Goal: Check status: Check status

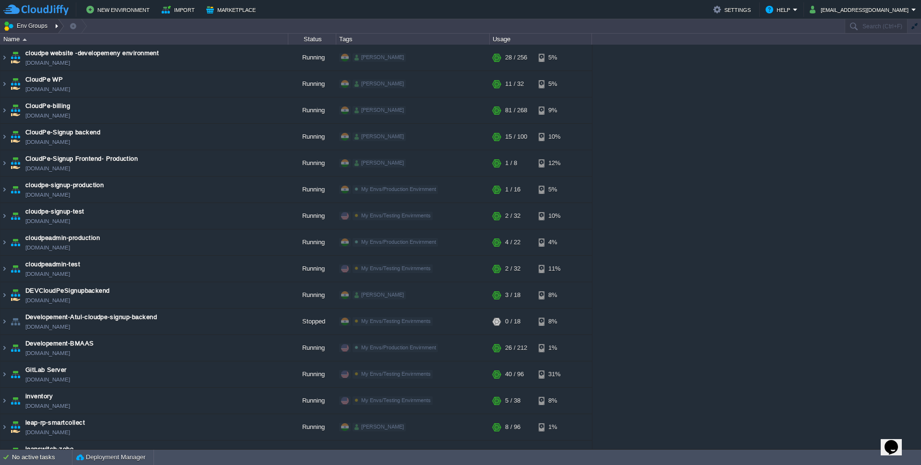
click at [27, 24] on button "Env Groups" at bounding box center [26, 25] width 47 height 13
click at [45, 42] on link "My Envs" at bounding box center [35, 40] width 66 height 11
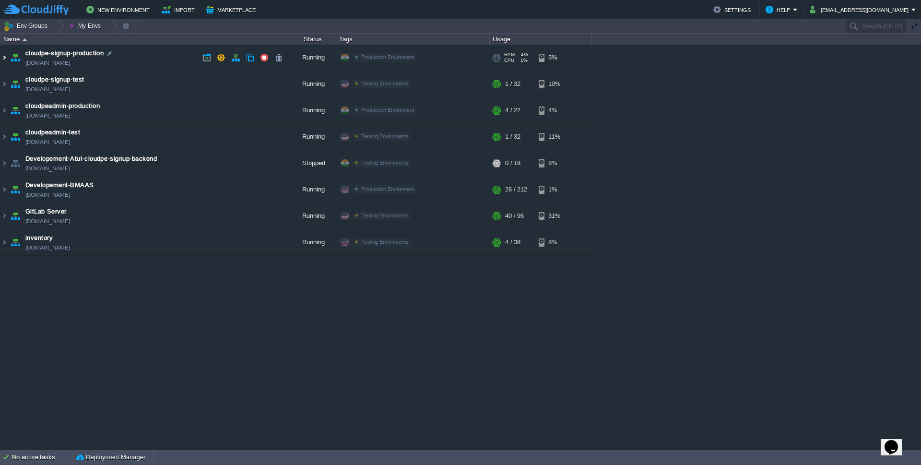
click at [3, 56] on img at bounding box center [4, 58] width 8 height 26
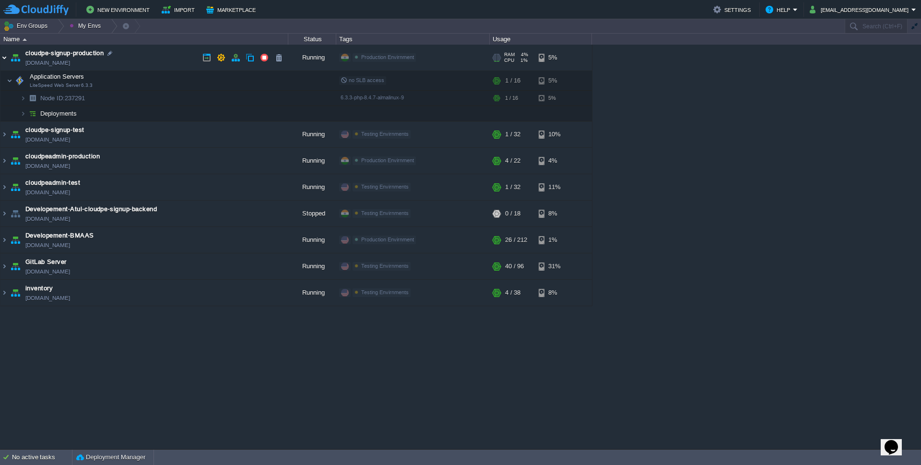
click at [4, 57] on img at bounding box center [4, 58] width 8 height 26
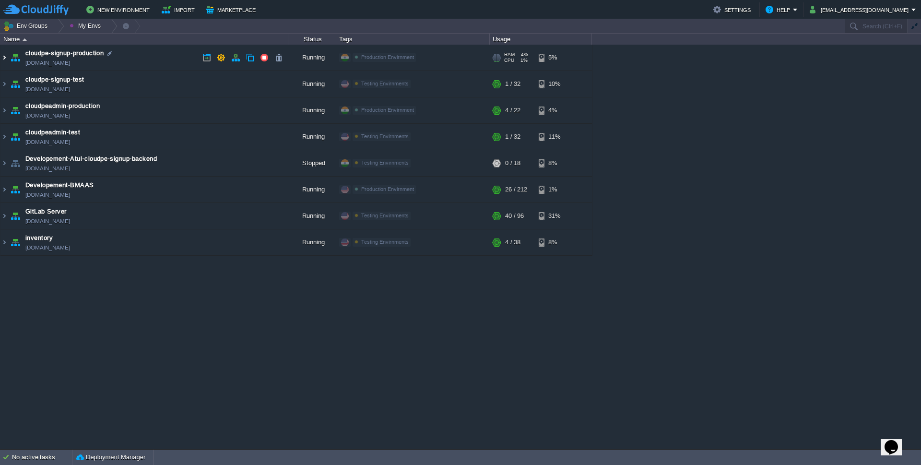
click at [2, 58] on img at bounding box center [4, 58] width 8 height 26
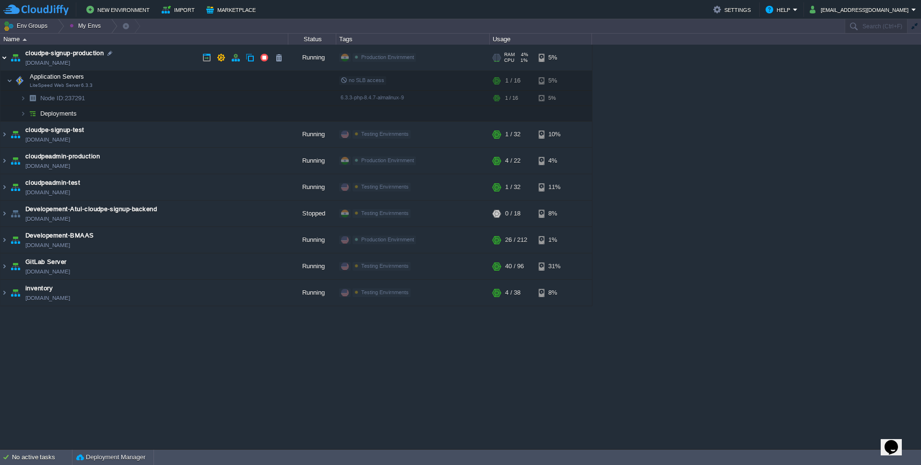
click at [2, 58] on img at bounding box center [4, 58] width 8 height 26
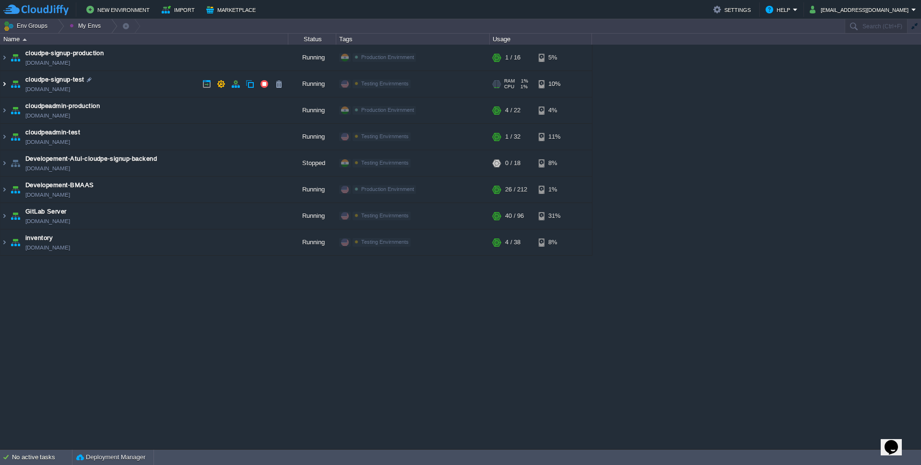
click at [3, 80] on img at bounding box center [4, 84] width 8 height 26
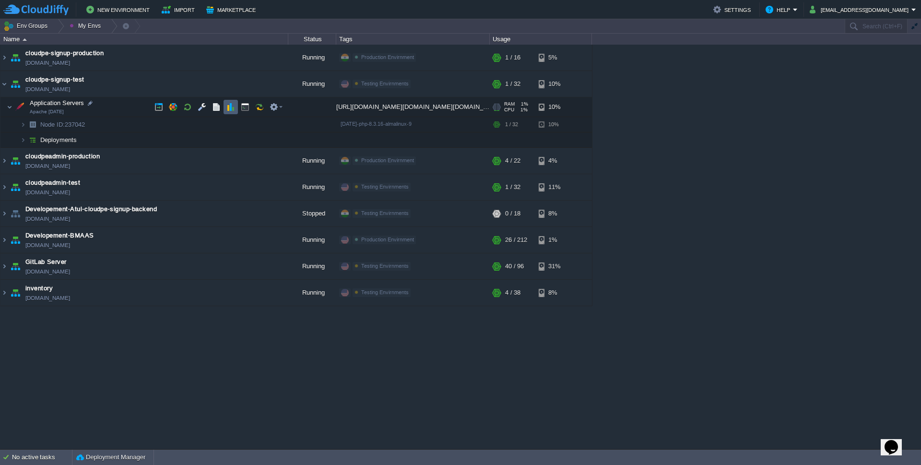
click at [231, 109] on button "button" at bounding box center [230, 107] width 9 height 9
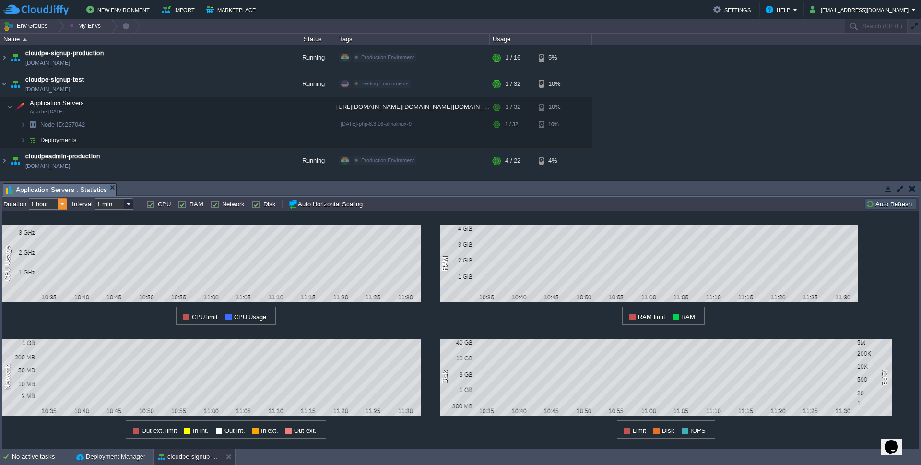
click at [61, 200] on img at bounding box center [62, 204] width 9 height 12
click at [48, 268] on div "1 week" at bounding box center [48, 265] width 36 height 12
type input "1 week"
type input "1 hour"
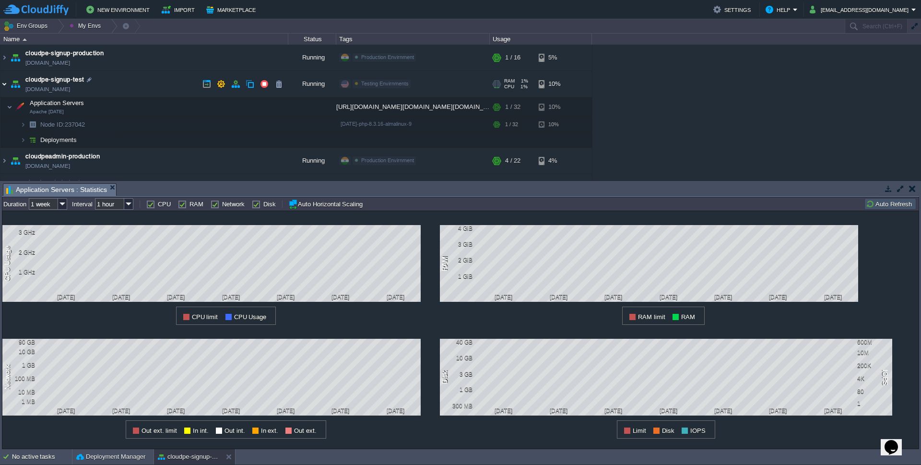
click at [3, 82] on img at bounding box center [4, 84] width 8 height 26
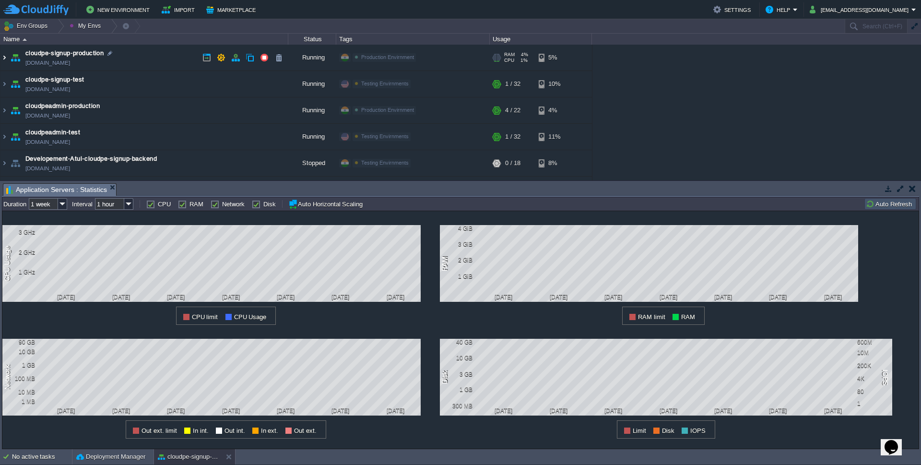
click at [3, 59] on img at bounding box center [4, 58] width 8 height 26
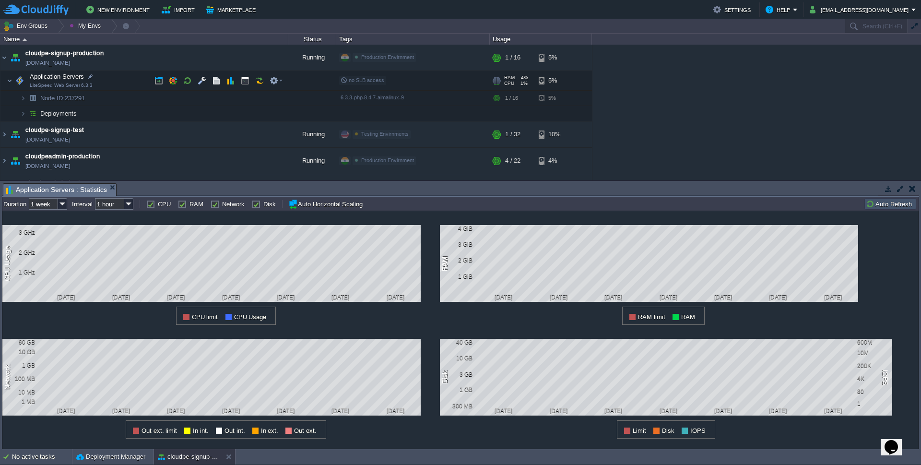
click at [47, 77] on span "Application Servers" at bounding box center [57, 76] width 57 height 8
click at [227, 78] on button "button" at bounding box center [230, 80] width 9 height 9
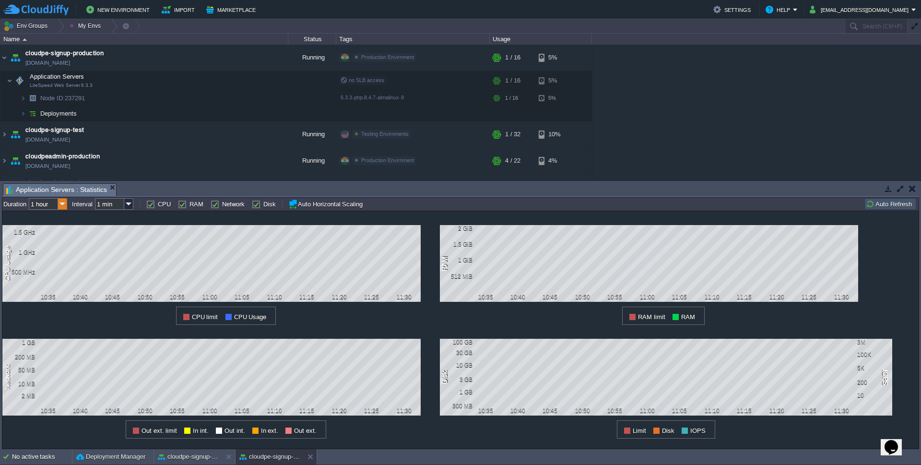
click at [63, 203] on img at bounding box center [62, 204] width 9 height 12
click at [49, 272] on div "1 month" at bounding box center [48, 276] width 36 height 12
type input "1 month"
type input "1 hour"
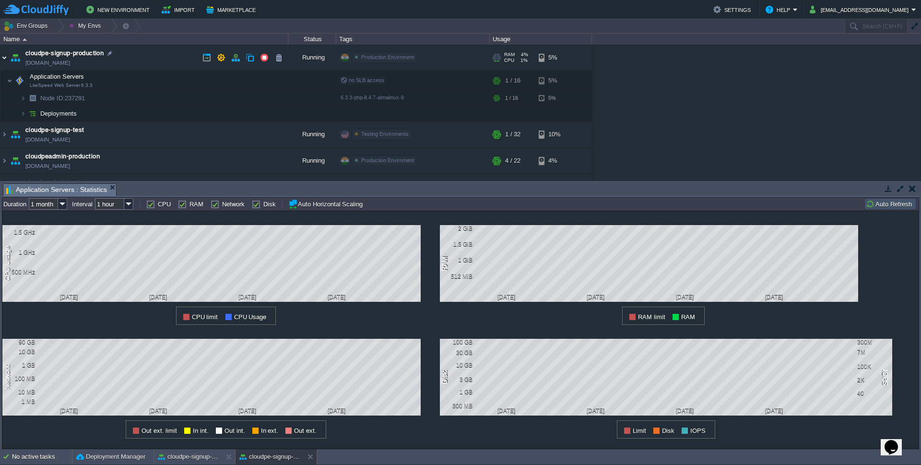
click at [5, 56] on img at bounding box center [4, 58] width 8 height 26
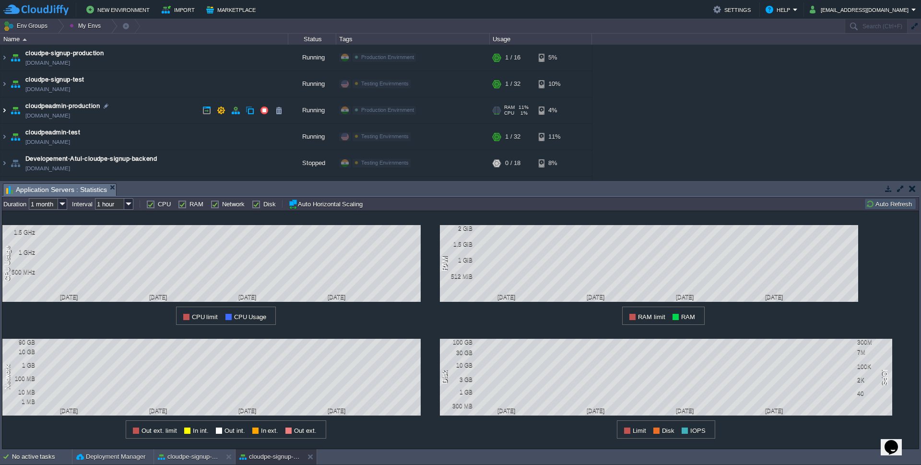
click at [5, 110] on img at bounding box center [4, 110] width 8 height 26
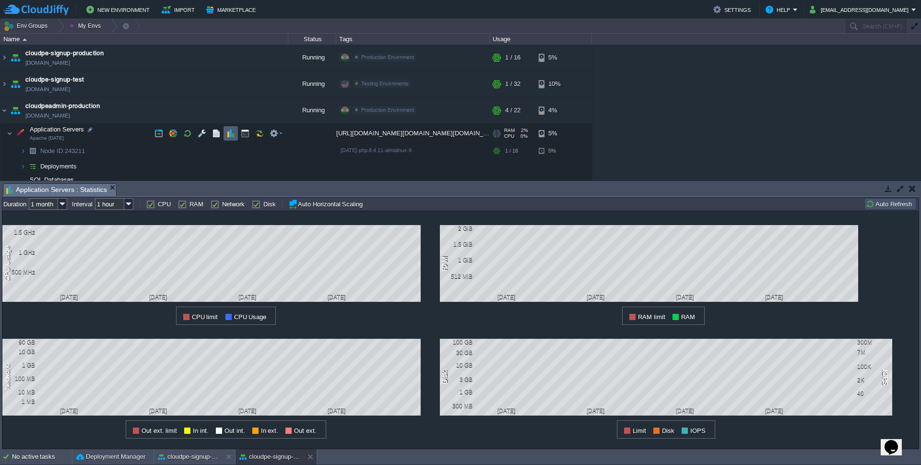
click at [230, 134] on button "button" at bounding box center [230, 133] width 9 height 9
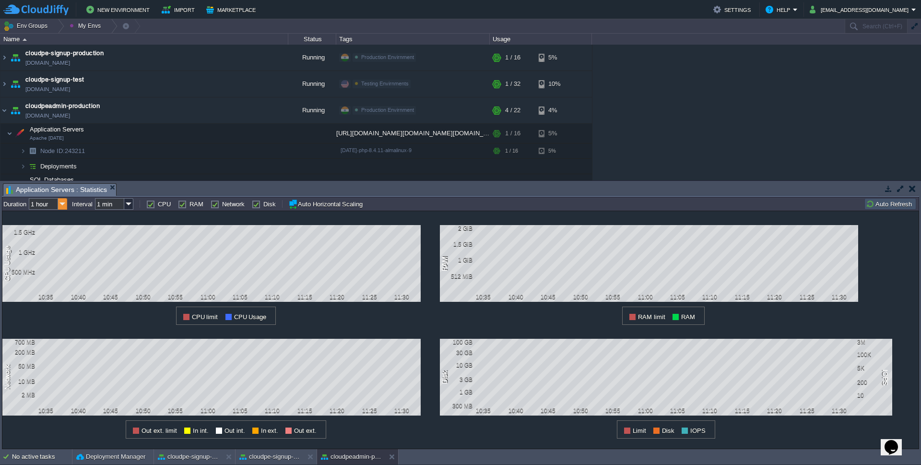
click at [62, 203] on img at bounding box center [62, 204] width 9 height 12
click at [43, 275] on div "1 month" at bounding box center [48, 276] width 36 height 12
type input "1 month"
type input "1 hour"
click at [63, 201] on img at bounding box center [62, 204] width 9 height 12
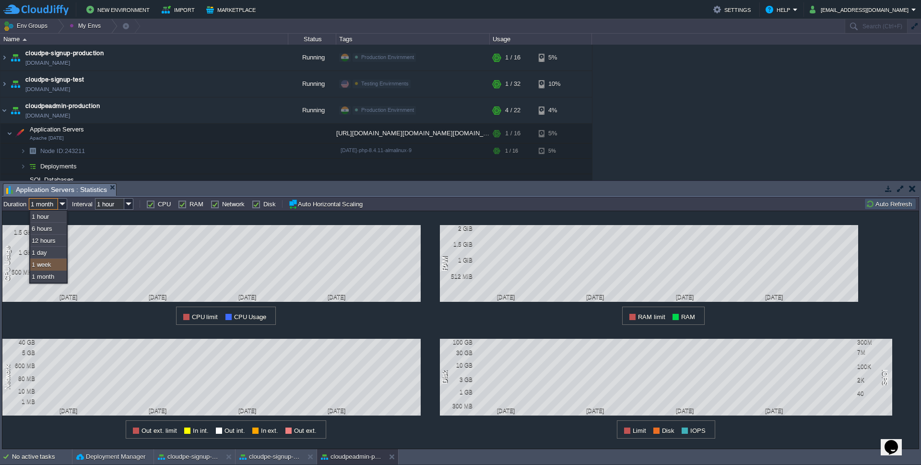
click at [47, 268] on div "1 week" at bounding box center [48, 265] width 36 height 12
type input "1 week"
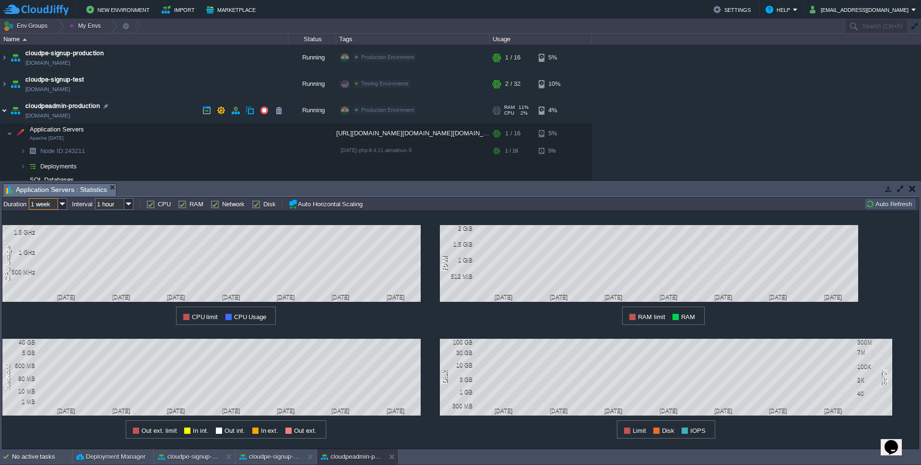
click at [3, 109] on img at bounding box center [4, 110] width 8 height 26
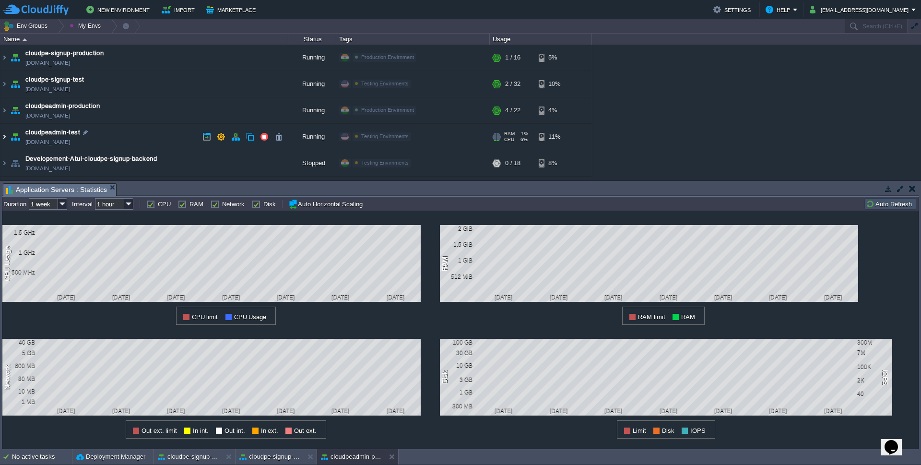
click at [4, 136] on img at bounding box center [4, 137] width 8 height 26
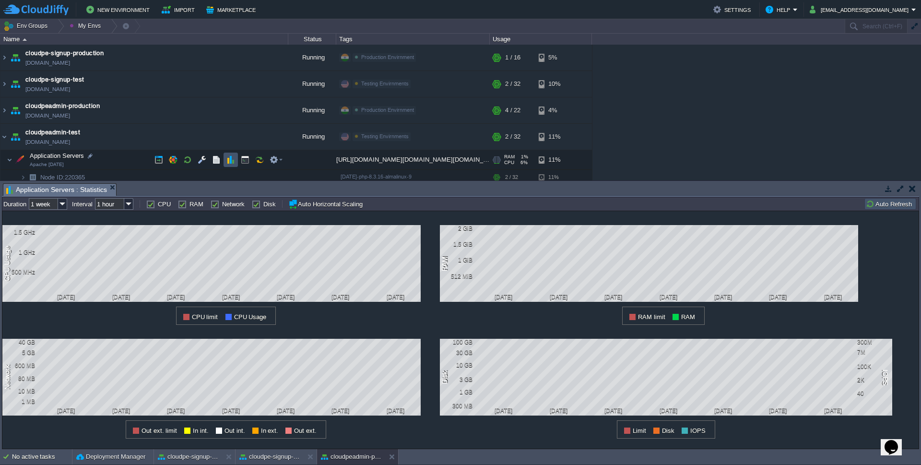
click at [229, 162] on button "button" at bounding box center [230, 159] width 9 height 9
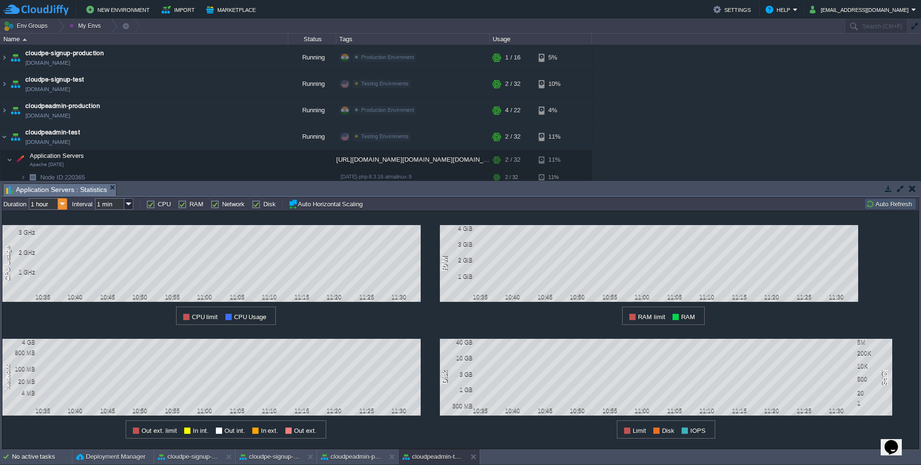
click at [66, 208] on img at bounding box center [62, 204] width 9 height 12
click at [48, 267] on div "1 week" at bounding box center [48, 265] width 36 height 12
type input "1 week"
type input "1 hour"
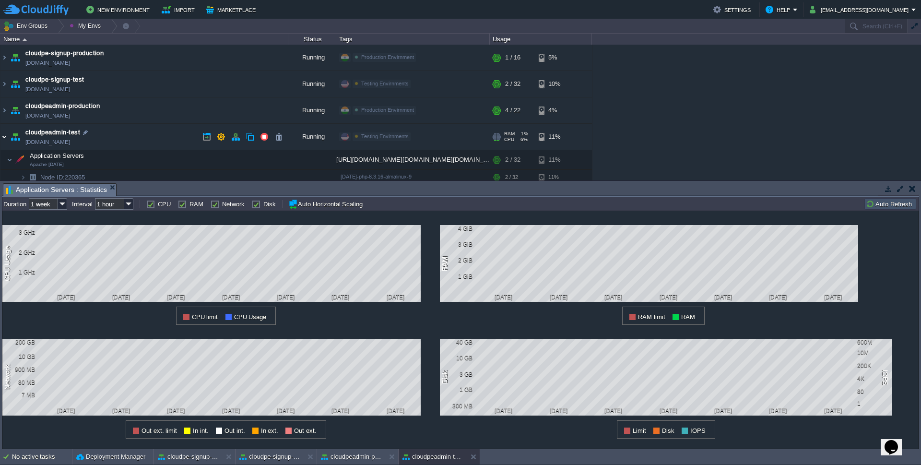
click at [4, 132] on img at bounding box center [4, 137] width 8 height 26
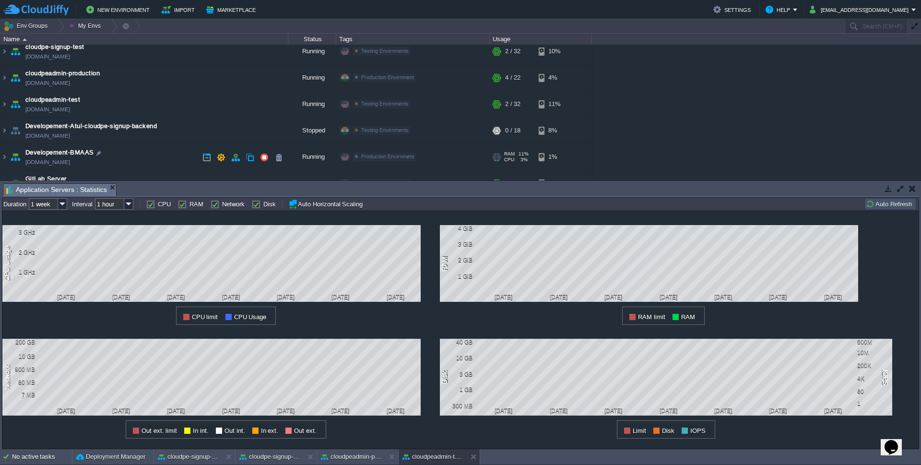
scroll to position [58, 0]
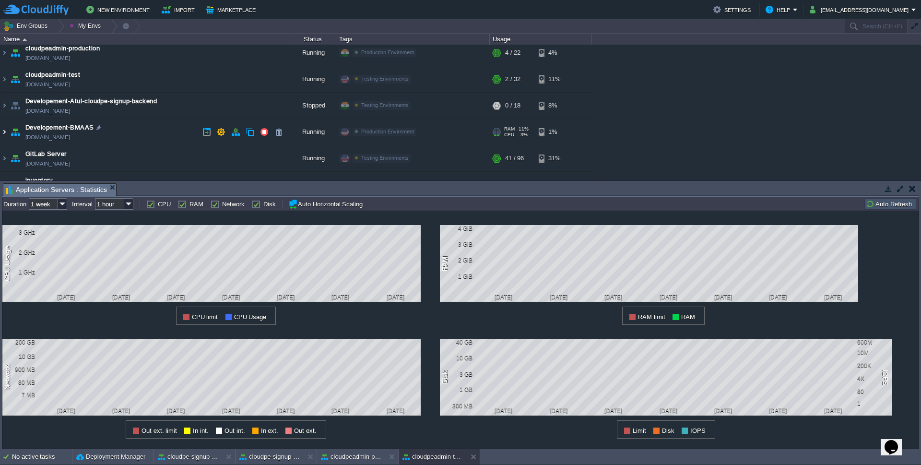
click at [0, 129] on img at bounding box center [4, 132] width 8 height 26
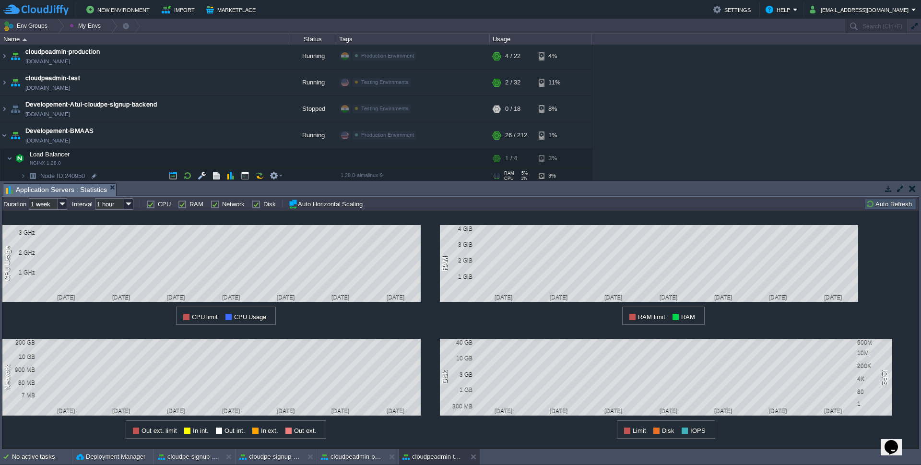
scroll to position [73, 0]
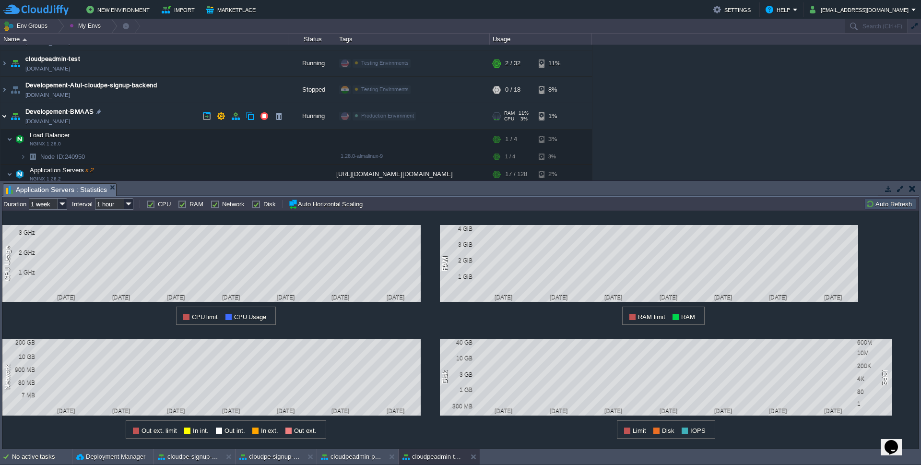
click at [4, 116] on img at bounding box center [4, 116] width 8 height 26
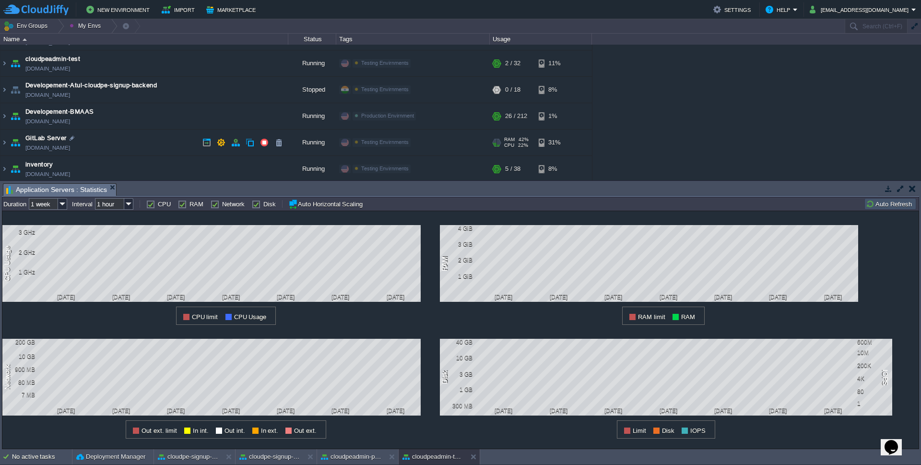
scroll to position [75, 0]
click at [3, 138] on img at bounding box center [4, 141] width 8 height 26
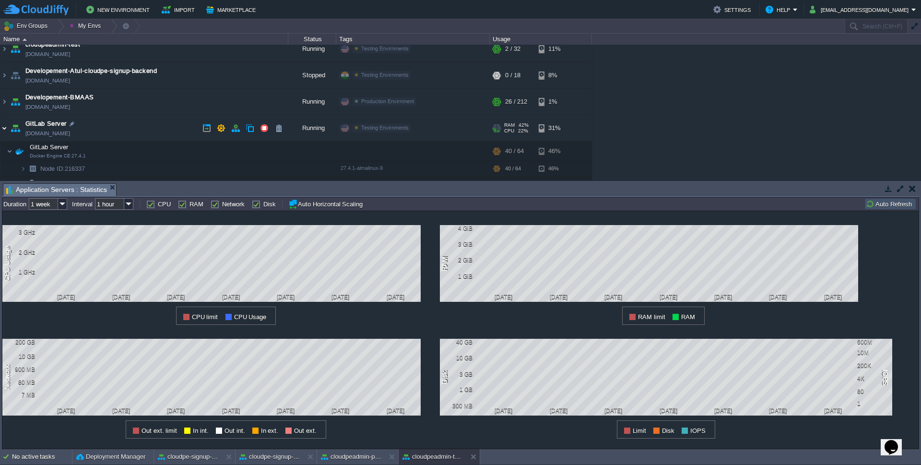
click at [2, 127] on img at bounding box center [4, 128] width 8 height 26
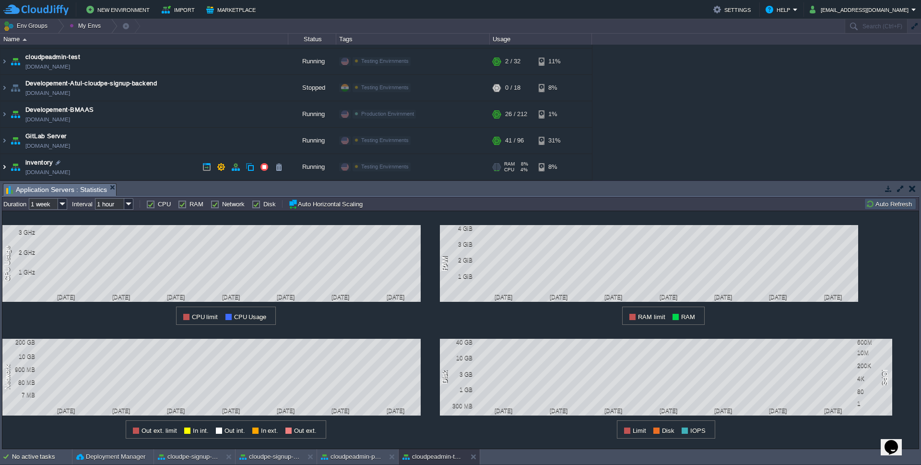
click at [1, 166] on img at bounding box center [4, 167] width 8 height 26
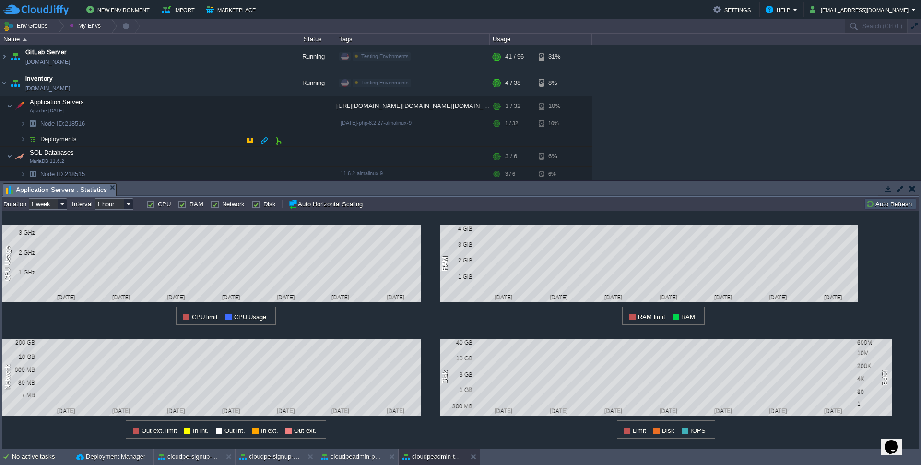
scroll to position [161, 0]
click at [232, 104] on button "button" at bounding box center [230, 104] width 9 height 9
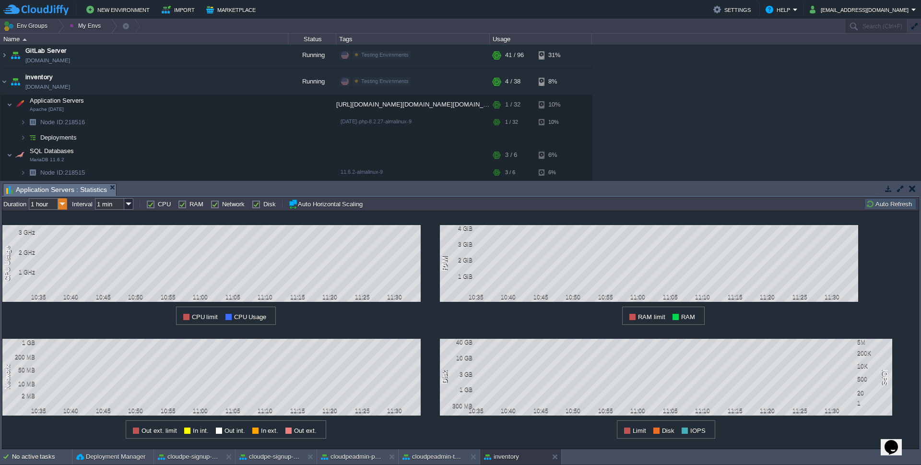
click at [60, 202] on img at bounding box center [62, 204] width 9 height 12
click at [48, 262] on div "1 week" at bounding box center [48, 265] width 36 height 12
type input "1 week"
type input "1 hour"
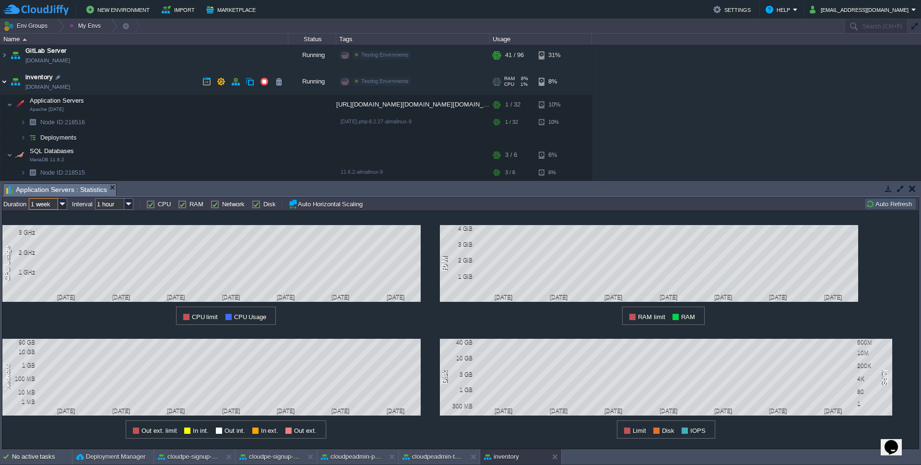
click at [2, 78] on img at bounding box center [4, 82] width 8 height 26
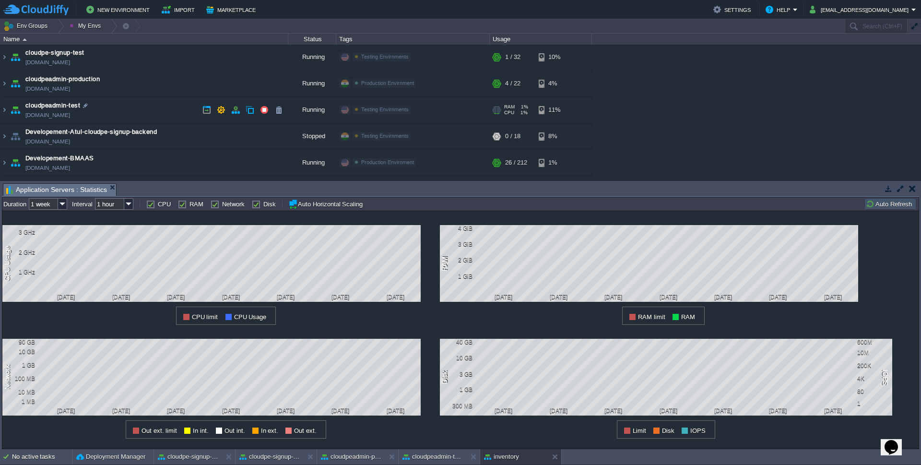
scroll to position [0, 0]
click at [124, 27] on button "button" at bounding box center [126, 25] width 9 height 13
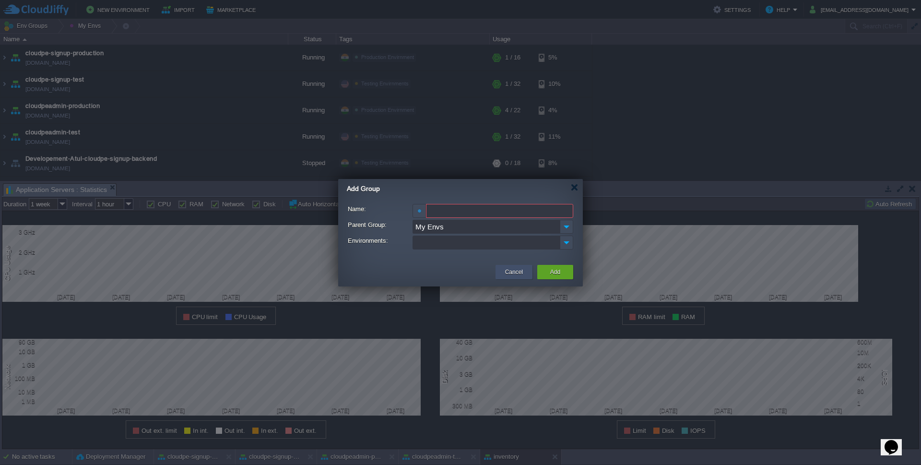
drag, startPoint x: 520, startPoint y: 267, endPoint x: 207, endPoint y: 134, distance: 340.2
click at [519, 268] on button "Cancel" at bounding box center [514, 272] width 18 height 10
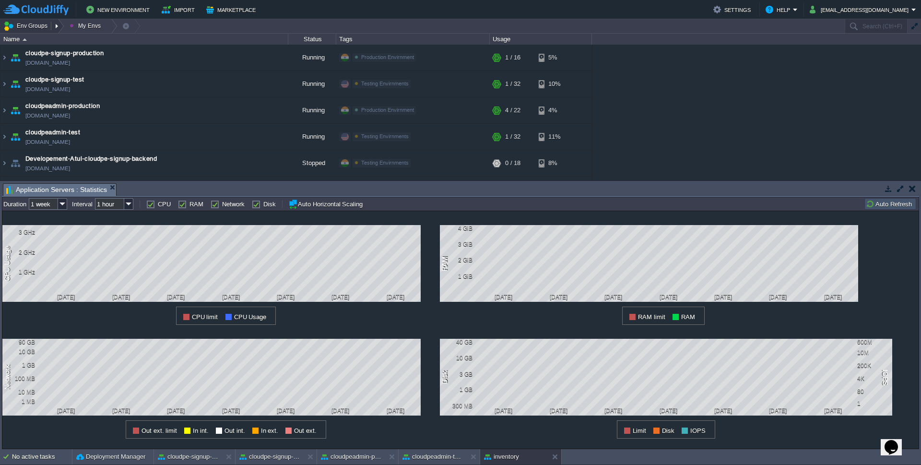
click at [44, 24] on button "Env Groups" at bounding box center [26, 25] width 47 height 13
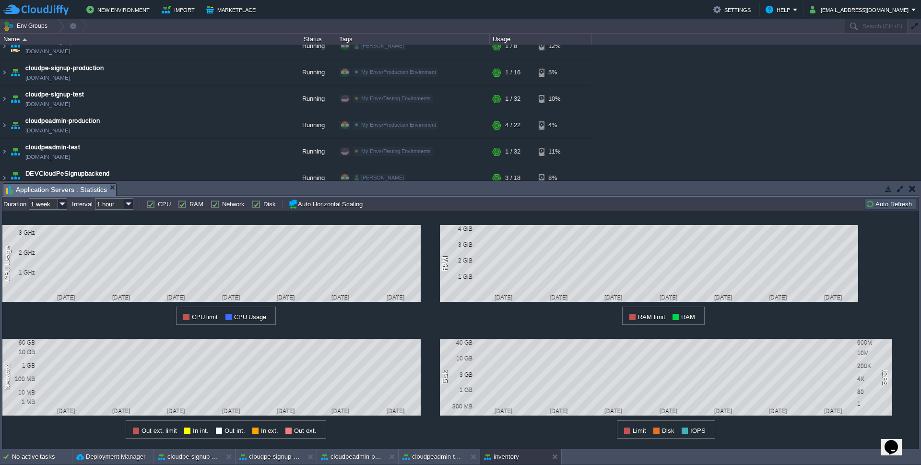
click at [886, 189] on button "button" at bounding box center [888, 188] width 9 height 9
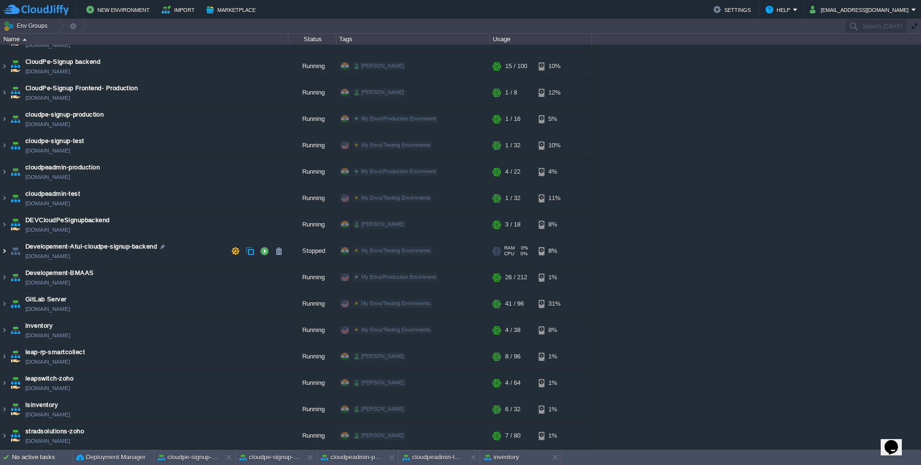
click at [2, 247] on img at bounding box center [4, 251] width 8 height 26
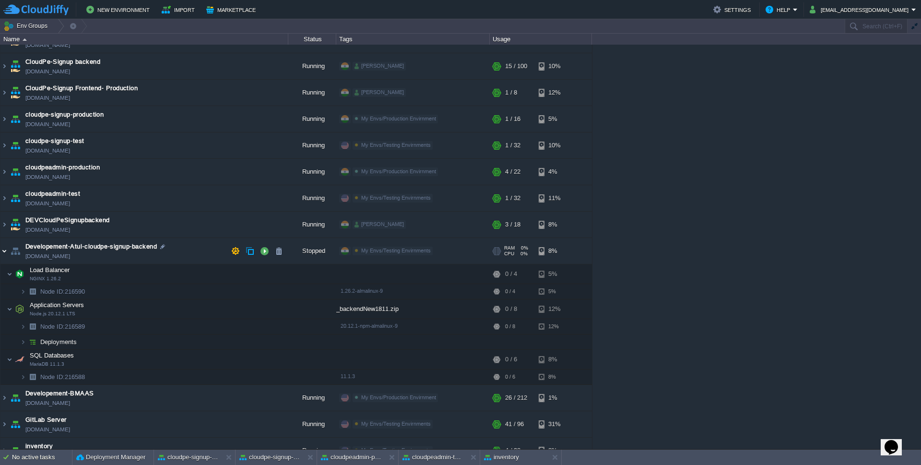
click at [3, 250] on img at bounding box center [4, 251] width 8 height 26
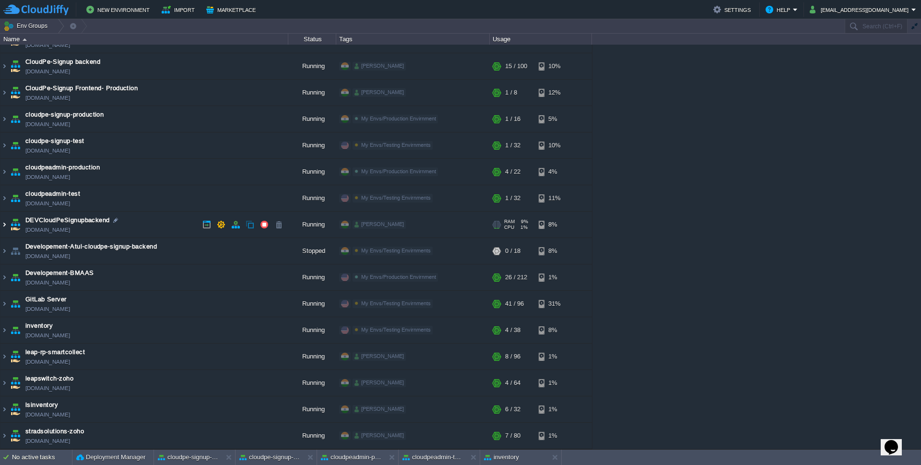
click at [6, 223] on img at bounding box center [4, 225] width 8 height 26
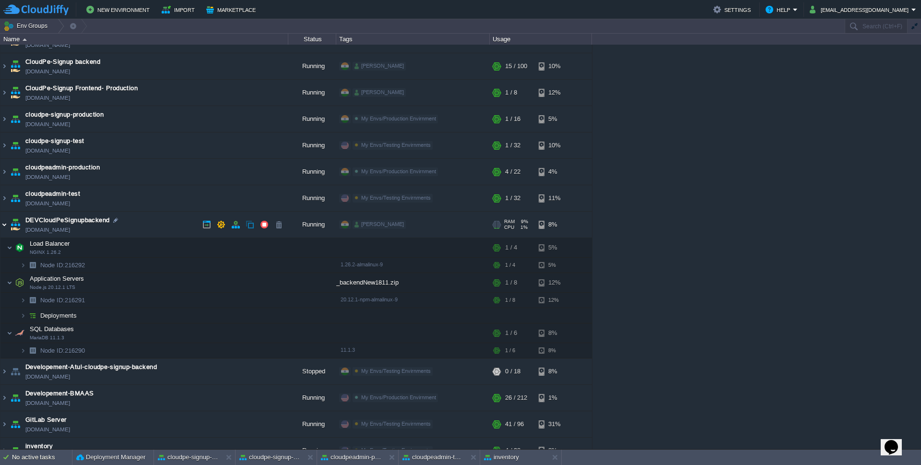
click at [6, 223] on img at bounding box center [4, 225] width 8 height 26
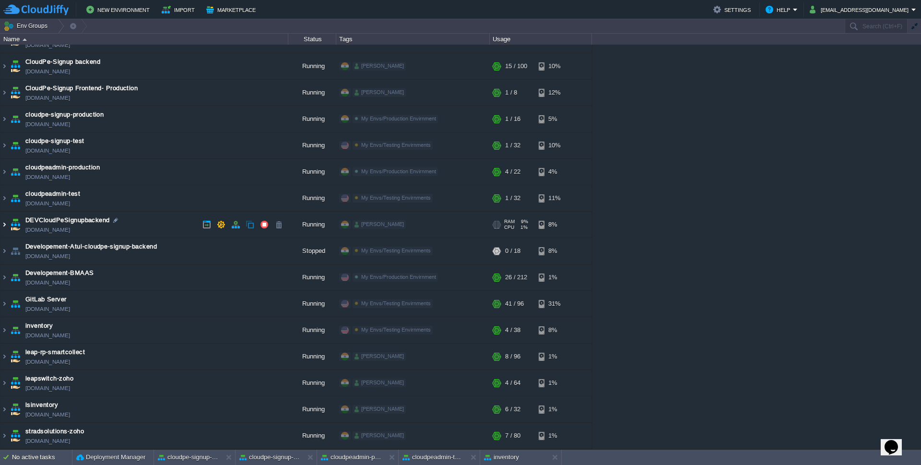
click at [6, 223] on img at bounding box center [4, 225] width 8 height 26
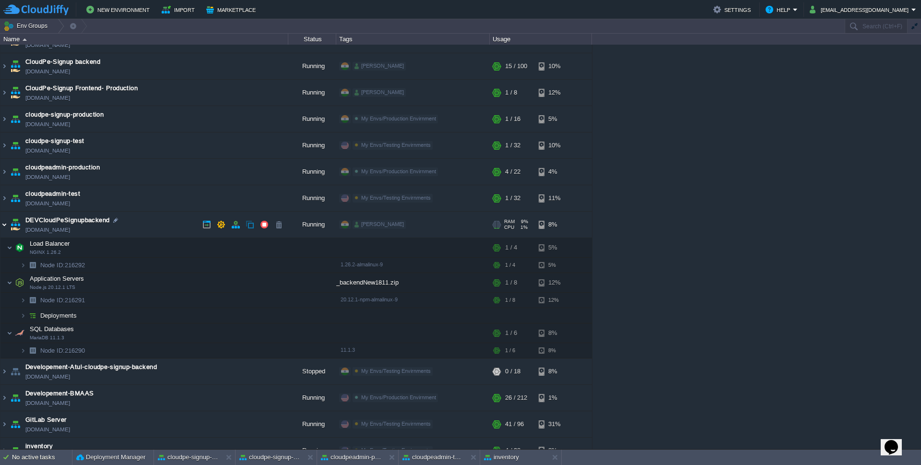
click at [6, 223] on img at bounding box center [4, 225] width 8 height 26
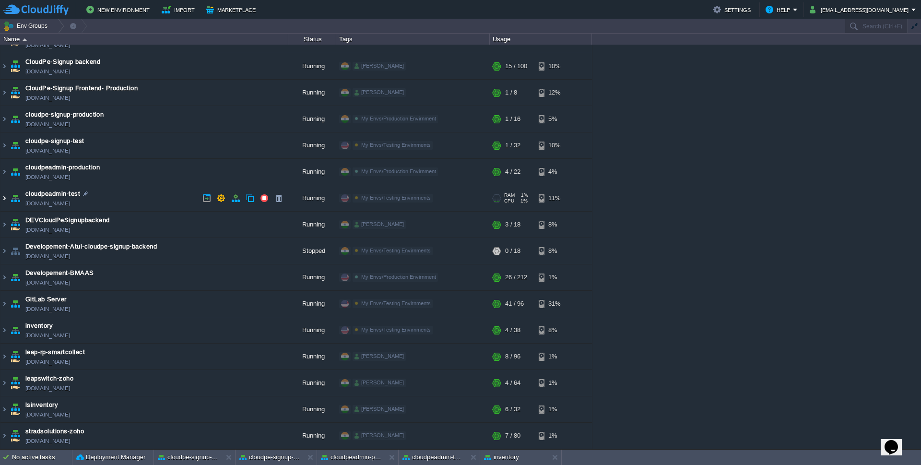
click at [3, 202] on img at bounding box center [4, 198] width 8 height 26
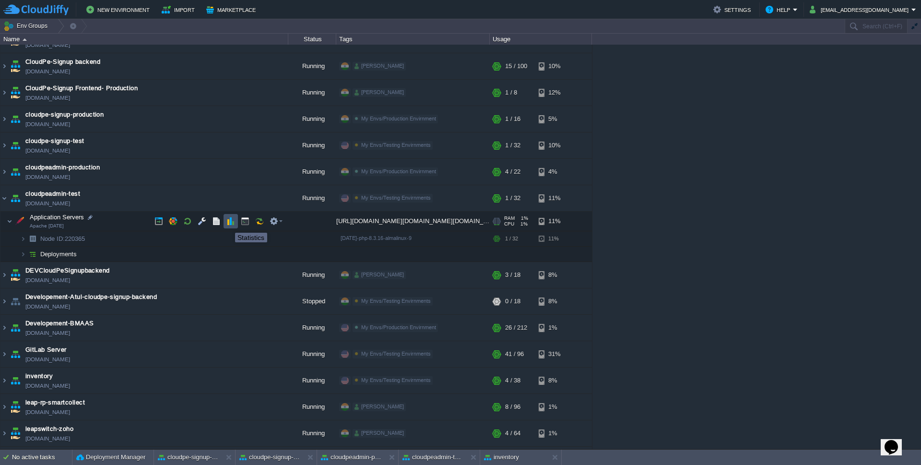
click at [228, 224] on button "button" at bounding box center [230, 221] width 9 height 9
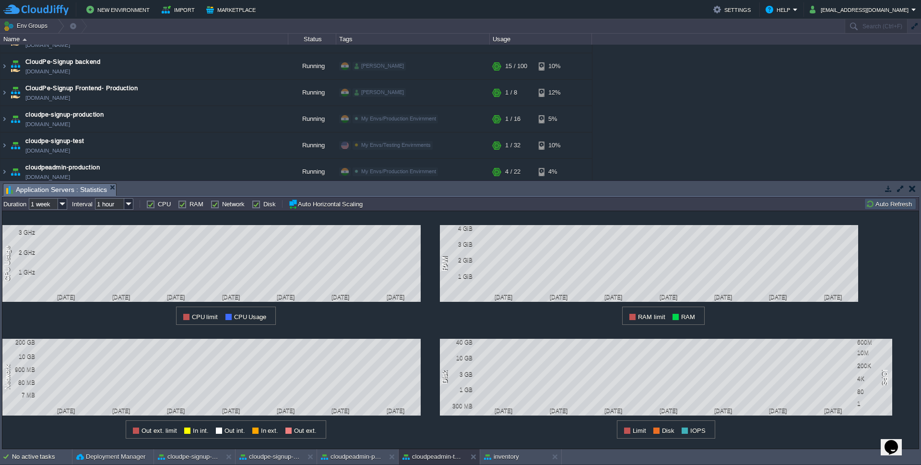
click at [912, 188] on button "button" at bounding box center [912, 188] width 7 height 9
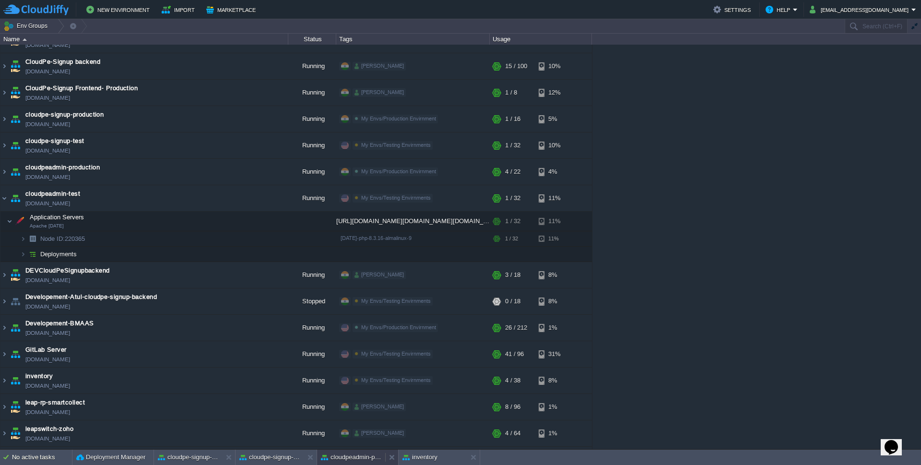
click at [357, 457] on button "cloudpeadmin-production" at bounding box center [351, 457] width 60 height 10
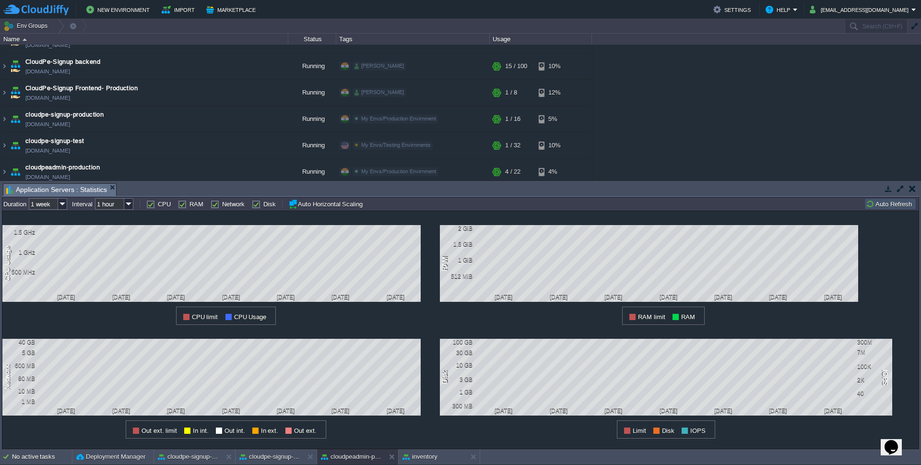
click at [913, 183] on td at bounding box center [912, 189] width 12 height 12
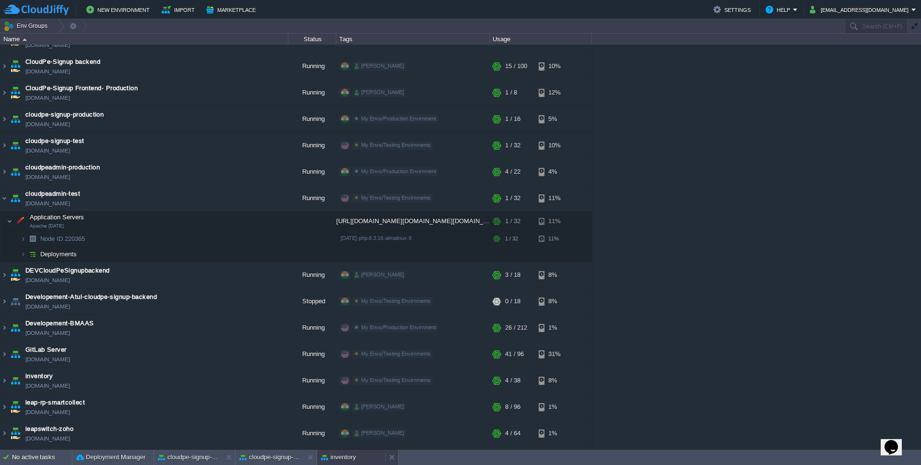
click at [369, 461] on div "inventory" at bounding box center [351, 456] width 68 height 15
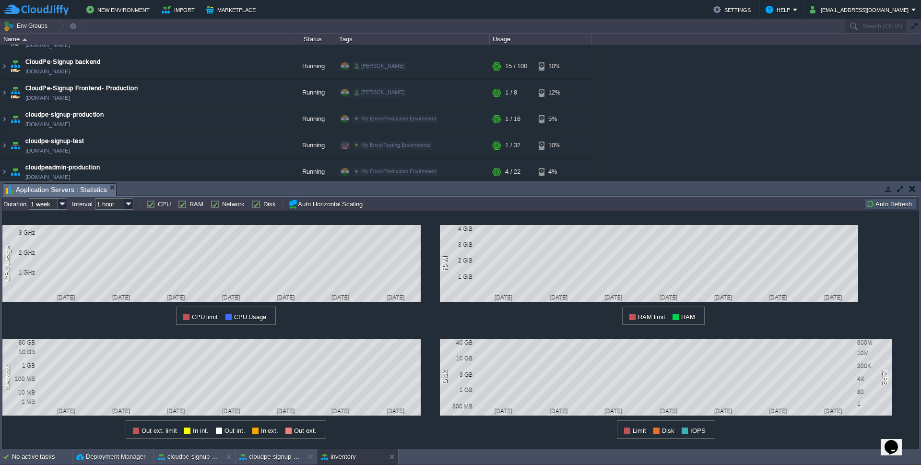
drag, startPoint x: 913, startPoint y: 186, endPoint x: 593, endPoint y: 291, distance: 336.7
click at [913, 188] on button "button" at bounding box center [912, 188] width 7 height 9
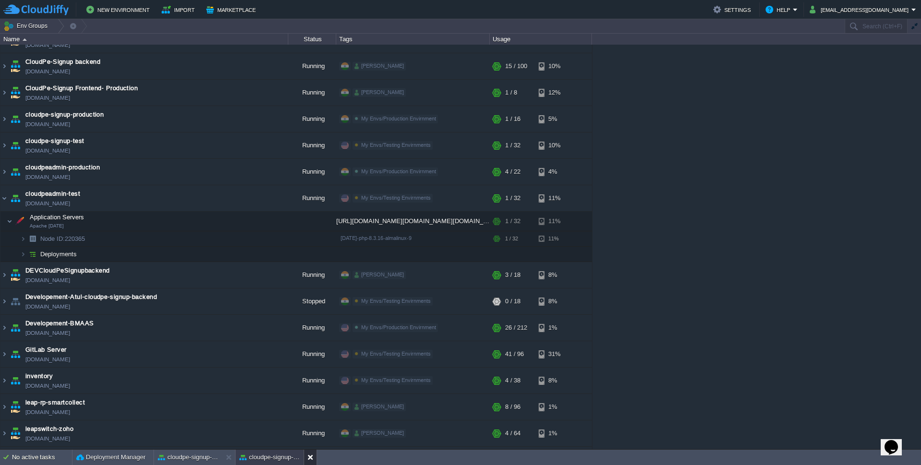
click at [310, 454] on button at bounding box center [312, 457] width 10 height 10
click at [228, 459] on button at bounding box center [231, 457] width 10 height 10
click at [5, 197] on img at bounding box center [4, 198] width 8 height 26
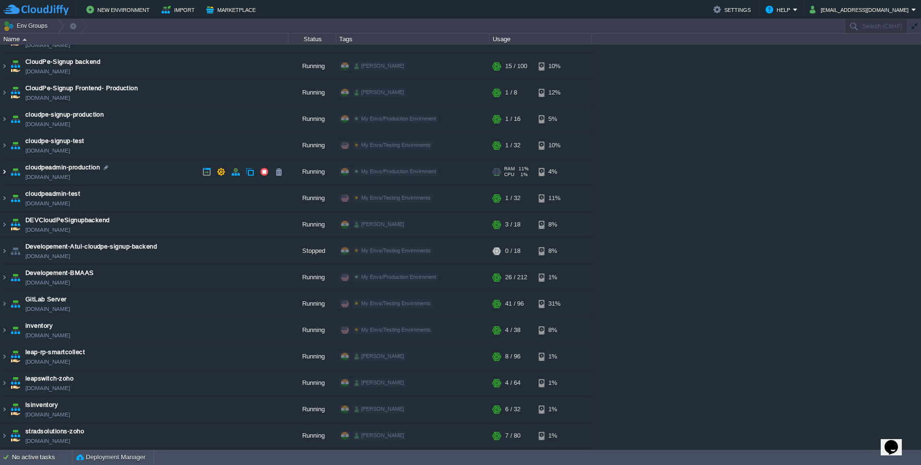
click at [4, 172] on img at bounding box center [4, 172] width 8 height 26
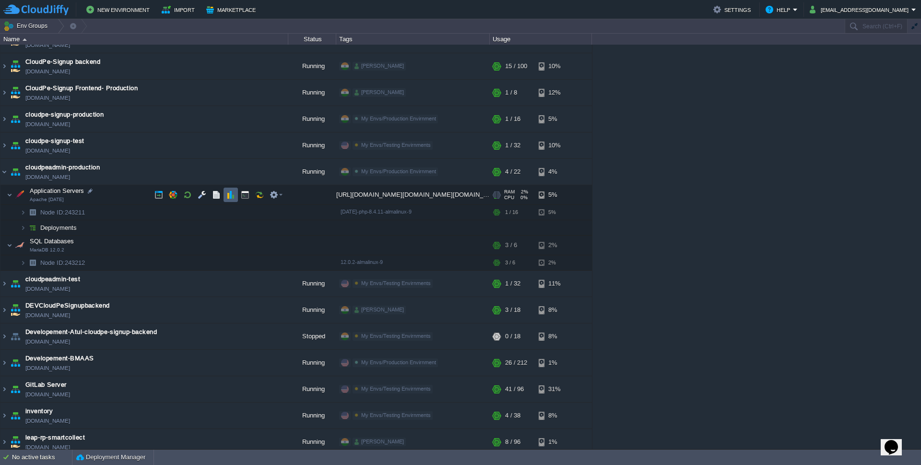
click at [229, 194] on button "button" at bounding box center [230, 194] width 9 height 9
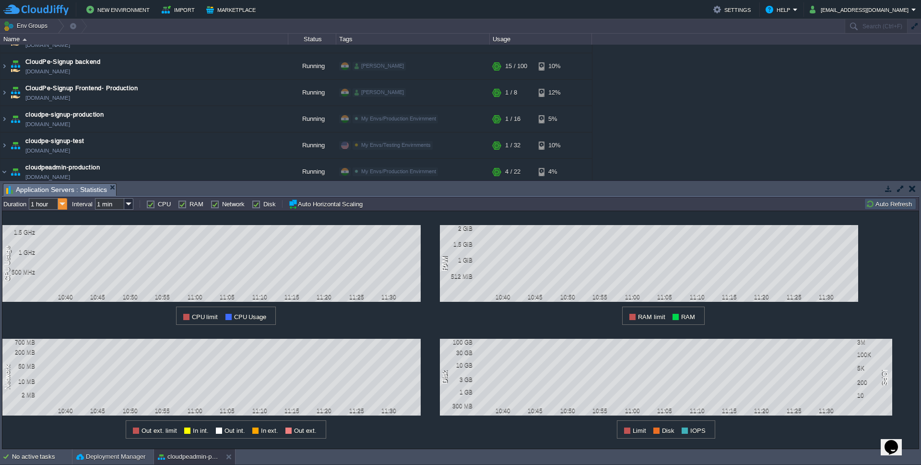
click at [60, 204] on img at bounding box center [62, 204] width 9 height 12
click at [48, 268] on div "1 week" at bounding box center [48, 265] width 36 height 12
type input "1 week"
type input "1 hour"
click at [115, 311] on div "1 CPU Usage 1.5 GHz 1 GHz 500 MHz 10:40 10:45 10:50 10:55 11:00 11:05 11:10 11:…" at bounding box center [220, 268] width 437 height 114
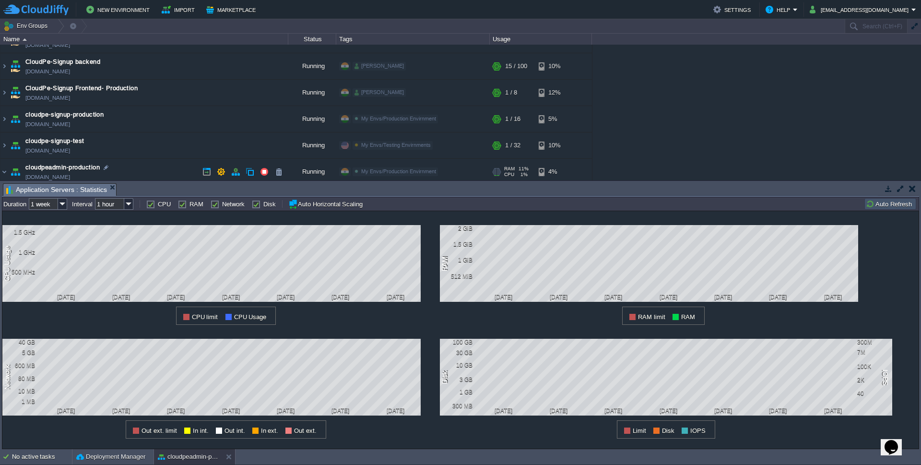
scroll to position [128, 0]
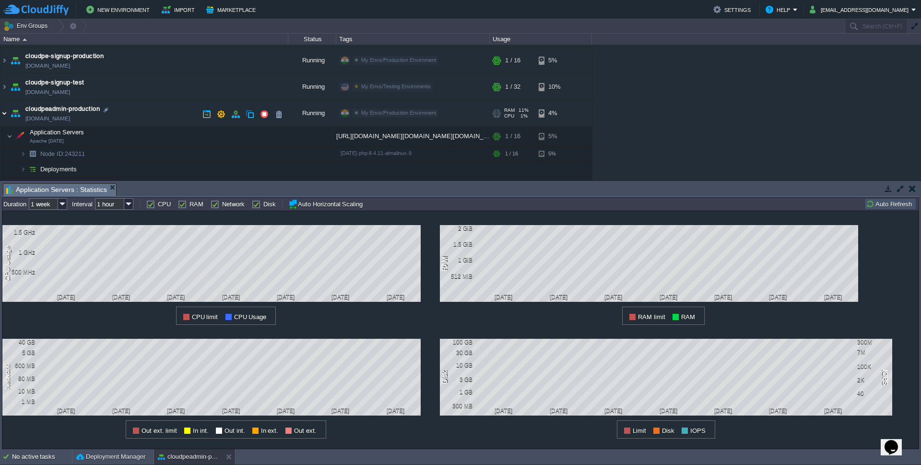
click at [3, 112] on img at bounding box center [4, 114] width 8 height 26
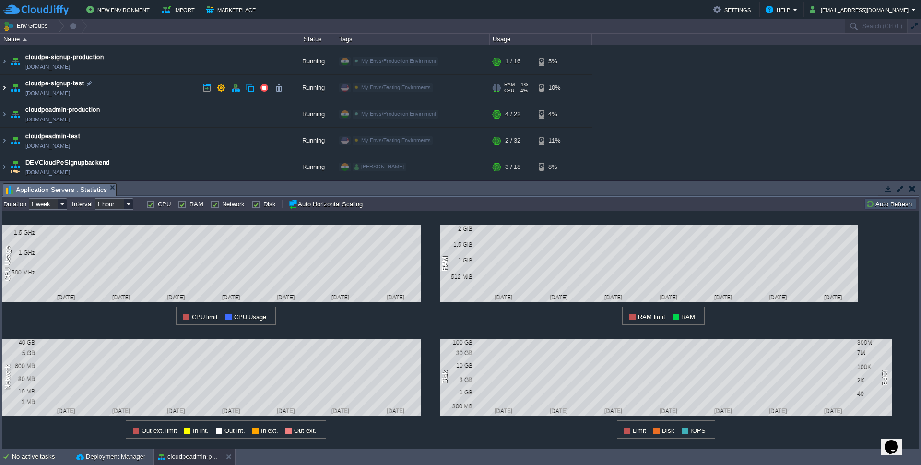
click at [3, 90] on img at bounding box center [4, 88] width 8 height 26
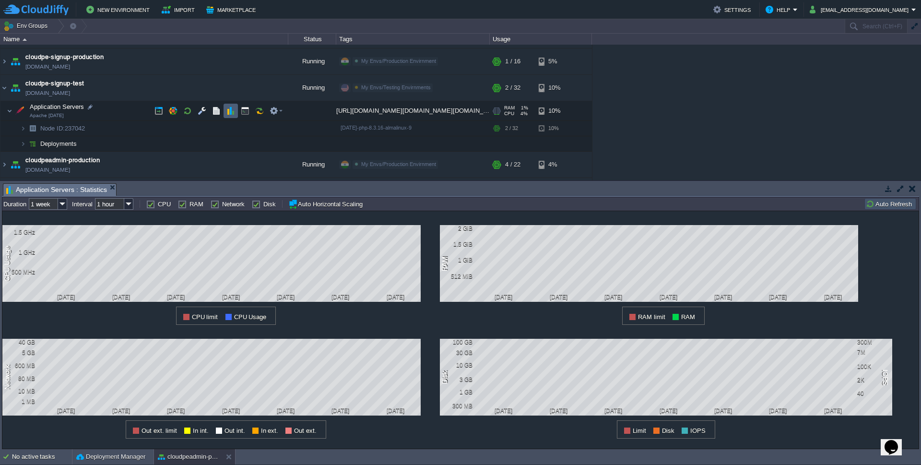
click at [232, 111] on button "button" at bounding box center [230, 110] width 9 height 9
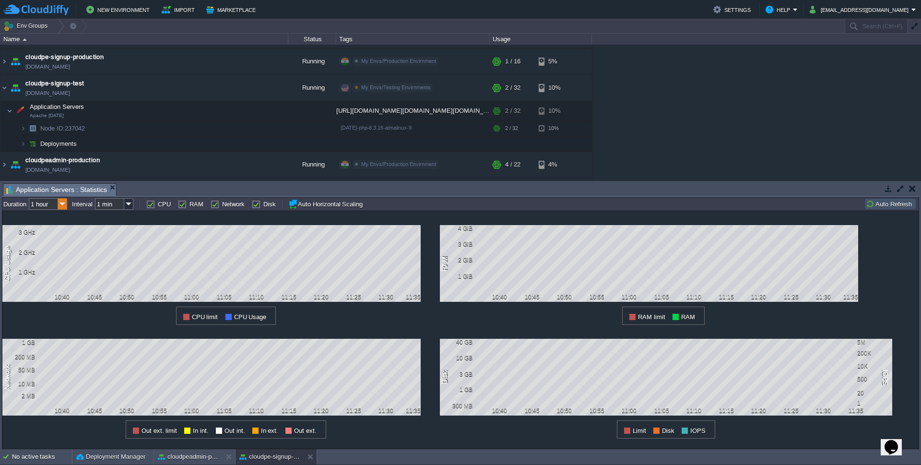
click at [59, 202] on img at bounding box center [62, 204] width 9 height 12
click at [49, 267] on div "1 week" at bounding box center [48, 265] width 36 height 12
type input "1 week"
type input "1 hour"
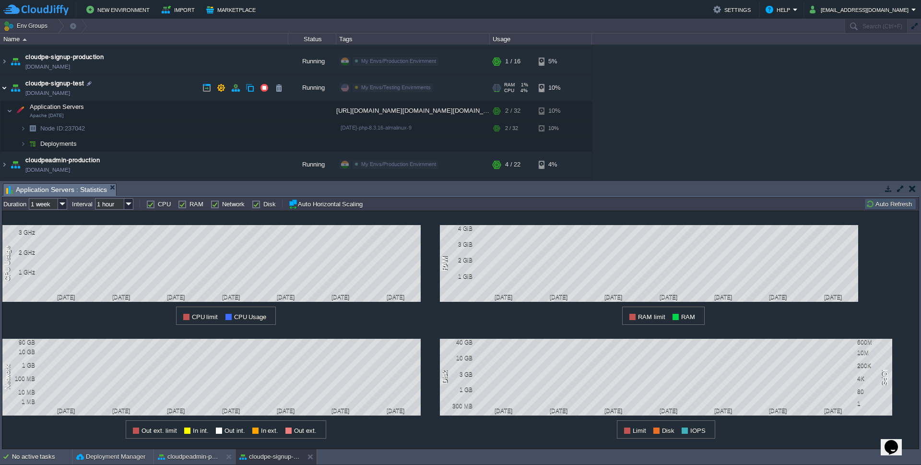
click at [5, 85] on img at bounding box center [4, 88] width 8 height 26
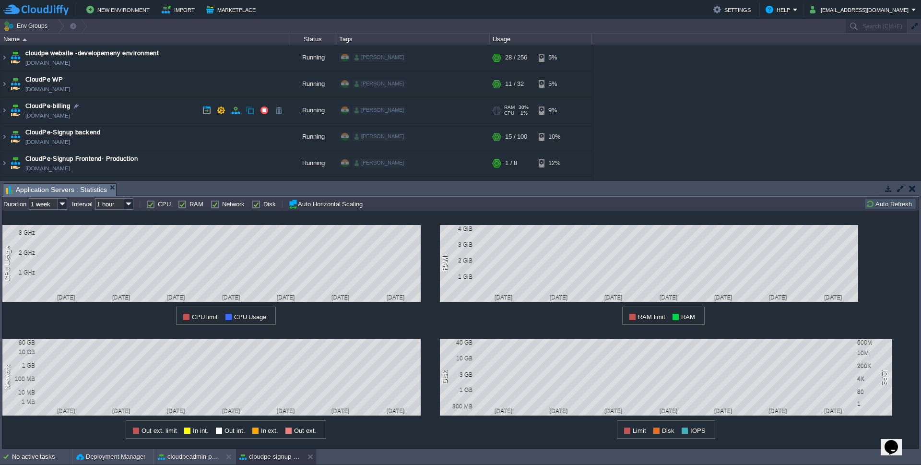
scroll to position [0, 0]
click at [870, 28] on input "text" at bounding box center [876, 26] width 63 height 14
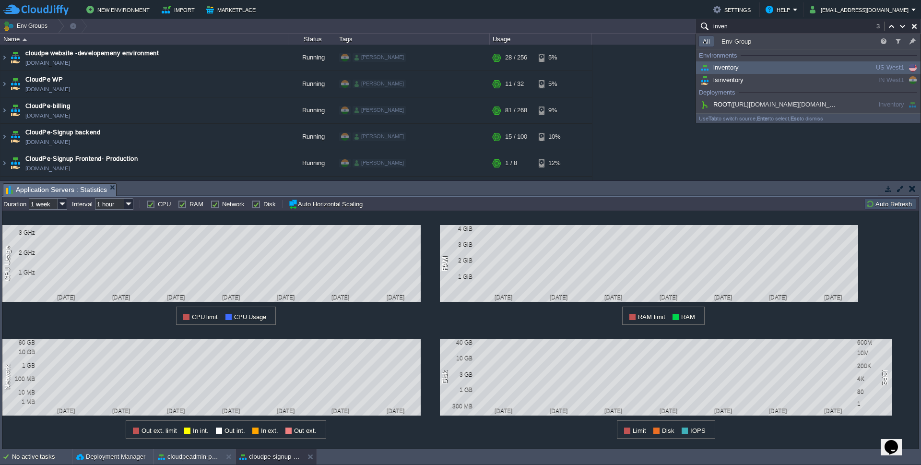
scroll to position [309, 0]
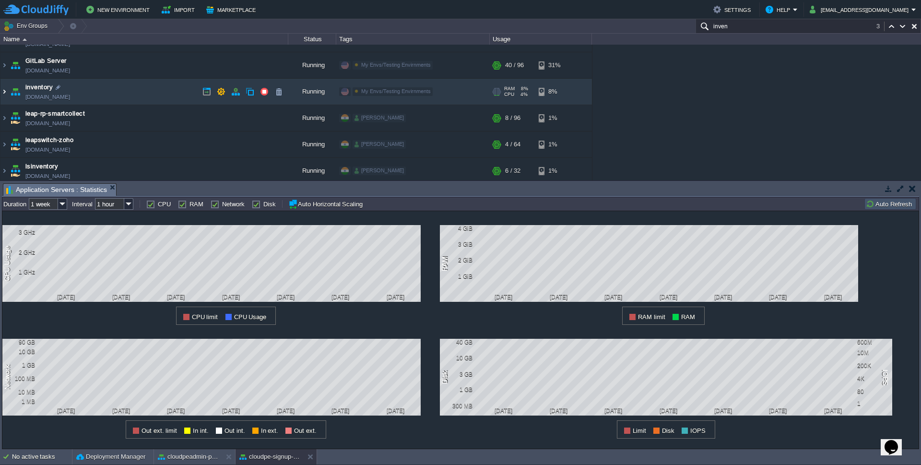
type input "inven"
click at [3, 88] on img at bounding box center [4, 92] width 8 height 26
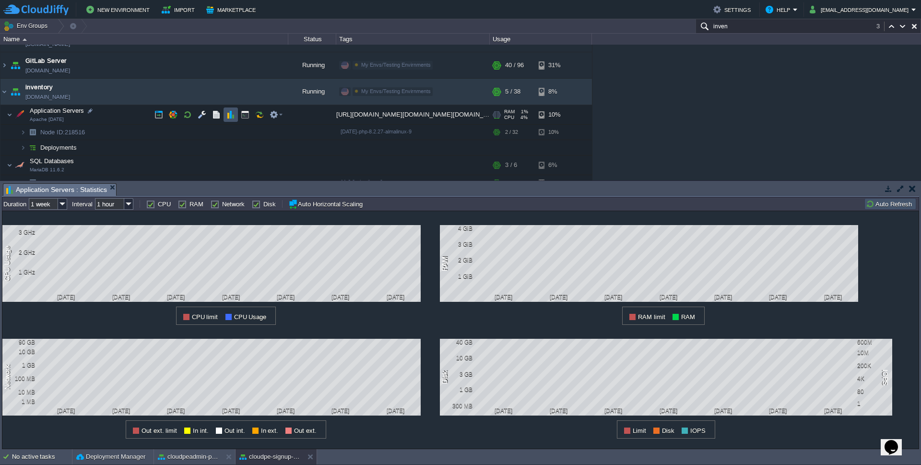
click at [228, 118] on button "button" at bounding box center [230, 114] width 9 height 9
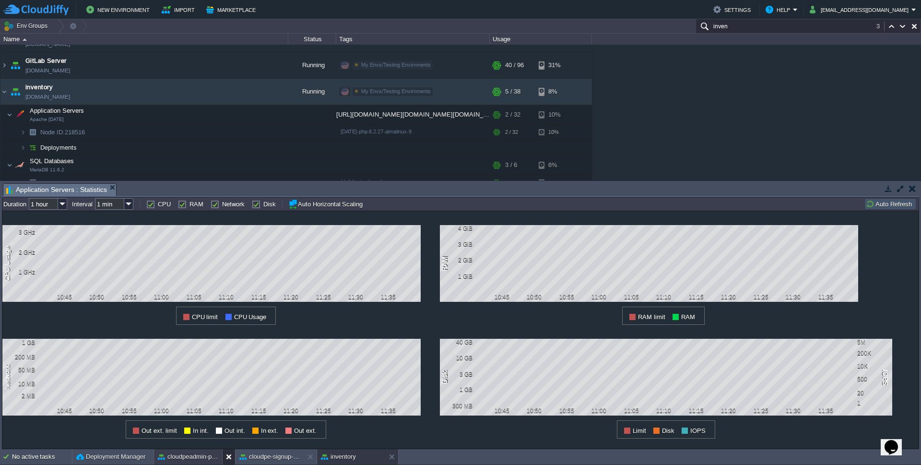
click at [228, 458] on button at bounding box center [231, 457] width 10 height 10
click at [226, 458] on button at bounding box center [231, 457] width 10 height 10
click at [47, 205] on input "1 hour" at bounding box center [43, 204] width 29 height 12
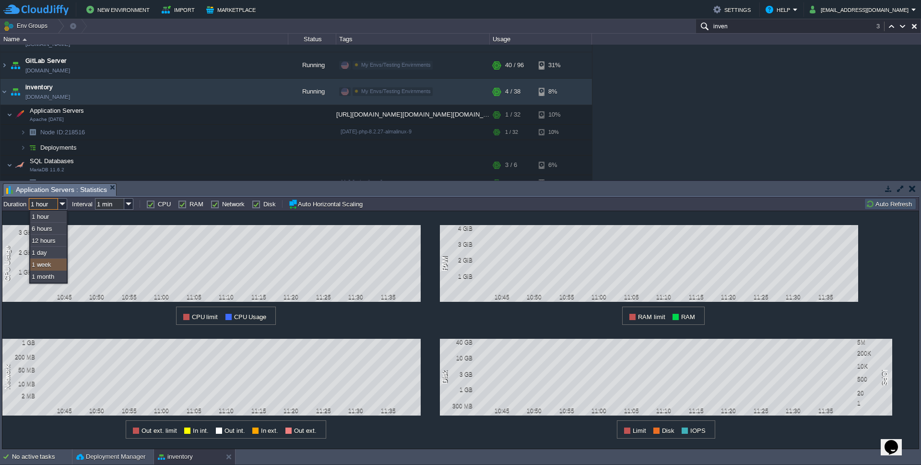
click at [48, 262] on div "1 week" at bounding box center [48, 265] width 36 height 12
type input "1 week"
type input "1 hour"
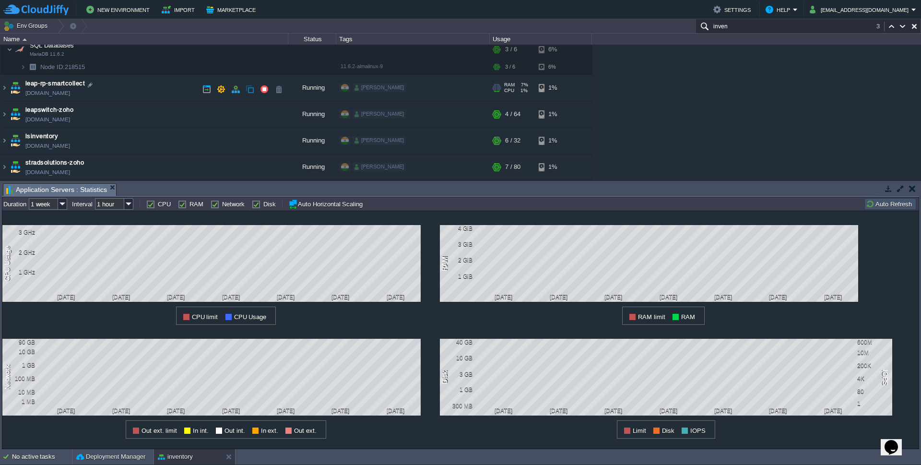
scroll to position [252, 0]
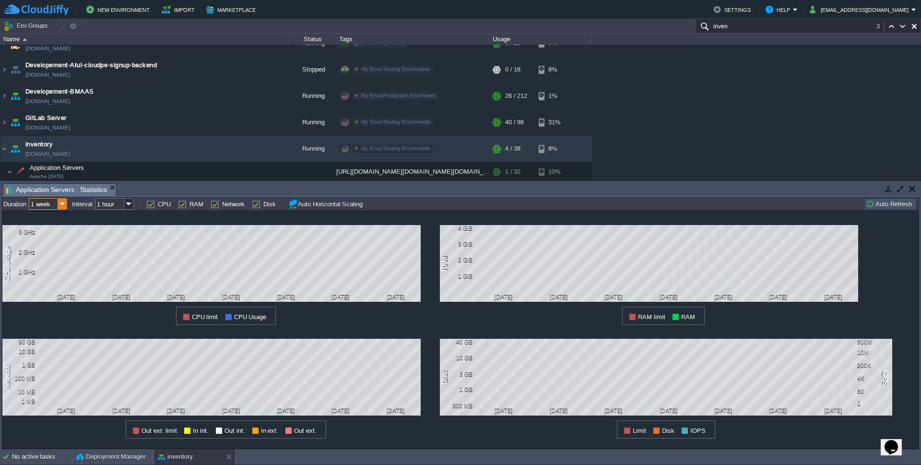
click at [61, 204] on img at bounding box center [62, 204] width 9 height 12
click at [45, 257] on div "1 day" at bounding box center [48, 253] width 36 height 12
type input "1 day"
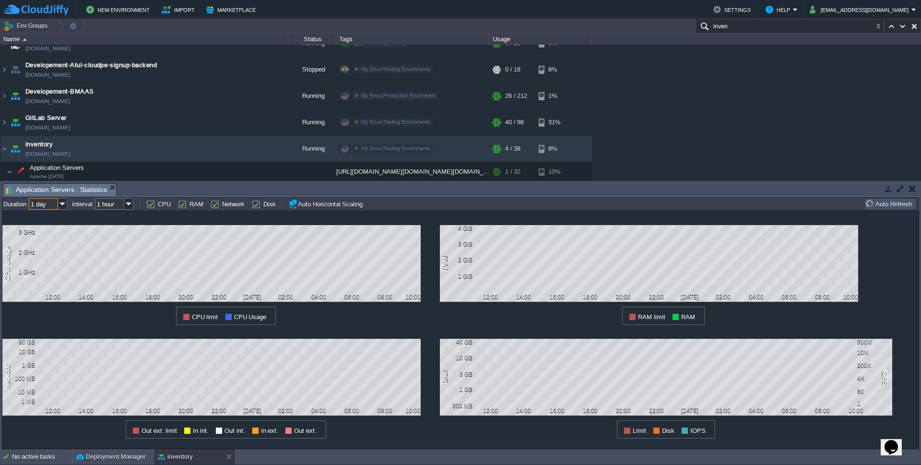
click at [390, 212] on div "1 CPU Usage 3 GHz 2 GHz 1 GHz 12:00 14:00 16:00 18:00 20:00 22:00 [DATE] 02:00 …" at bounding box center [220, 268] width 437 height 114
